Goal: Use online tool/utility

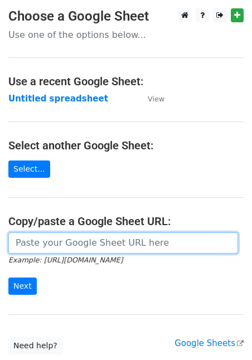
click at [69, 236] on input "url" at bounding box center [122, 242] width 229 height 21
paste input "[URL][DOMAIN_NAME]"
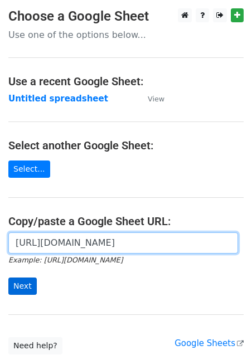
type input "[URL][DOMAIN_NAME]"
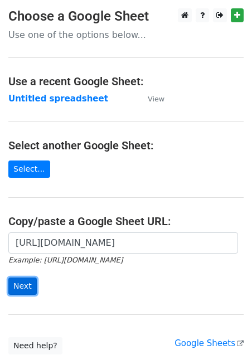
click at [23, 285] on input "Next" at bounding box center [22, 285] width 28 height 17
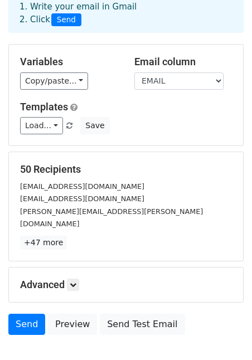
scroll to position [117, 0]
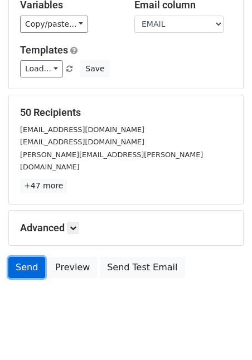
click at [30, 257] on link "Send" at bounding box center [26, 267] width 37 height 21
